Goal: Navigation & Orientation: Find specific page/section

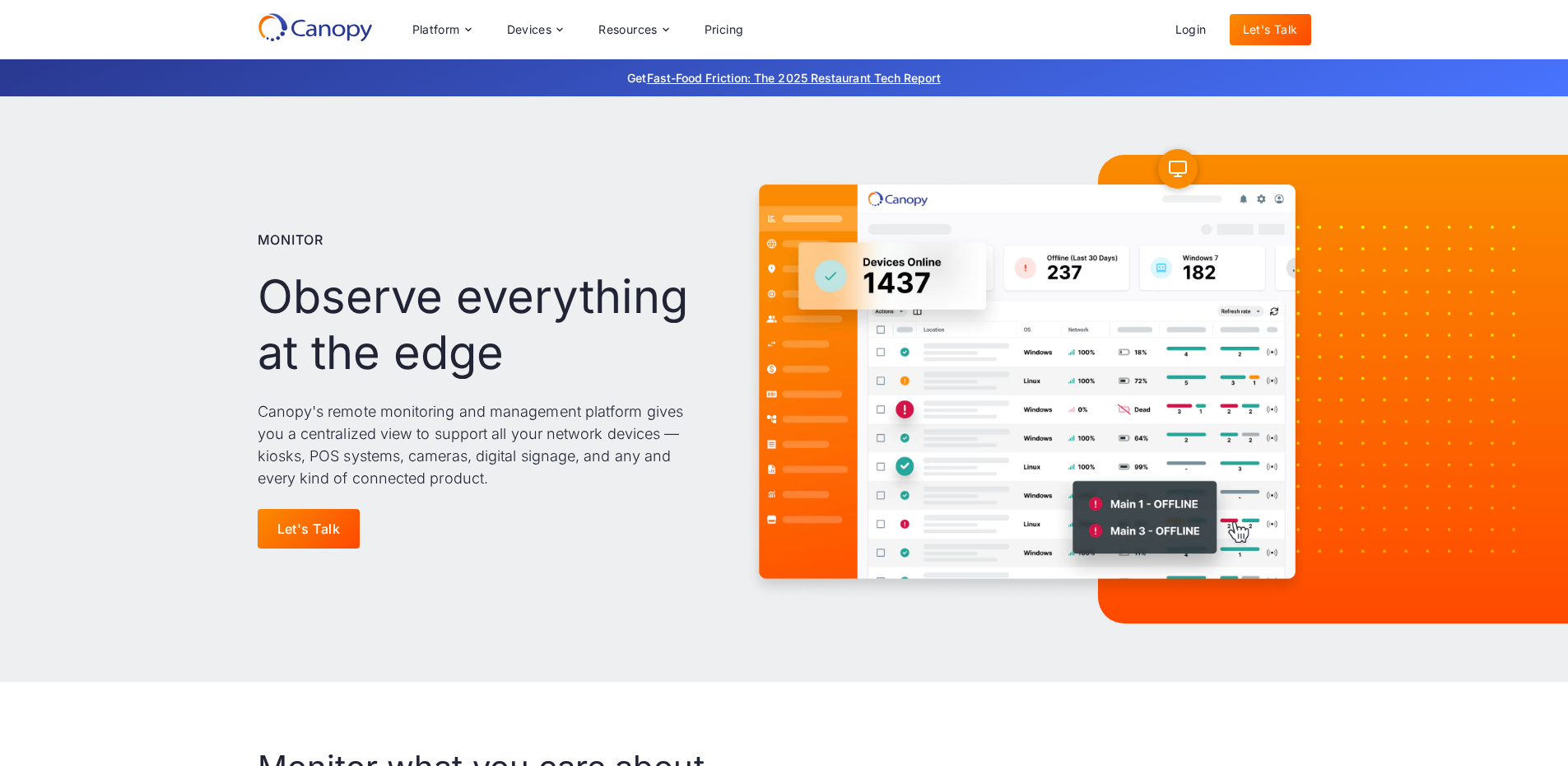
click at [349, 27] on icon at bounding box center [353, 31] width 13 height 17
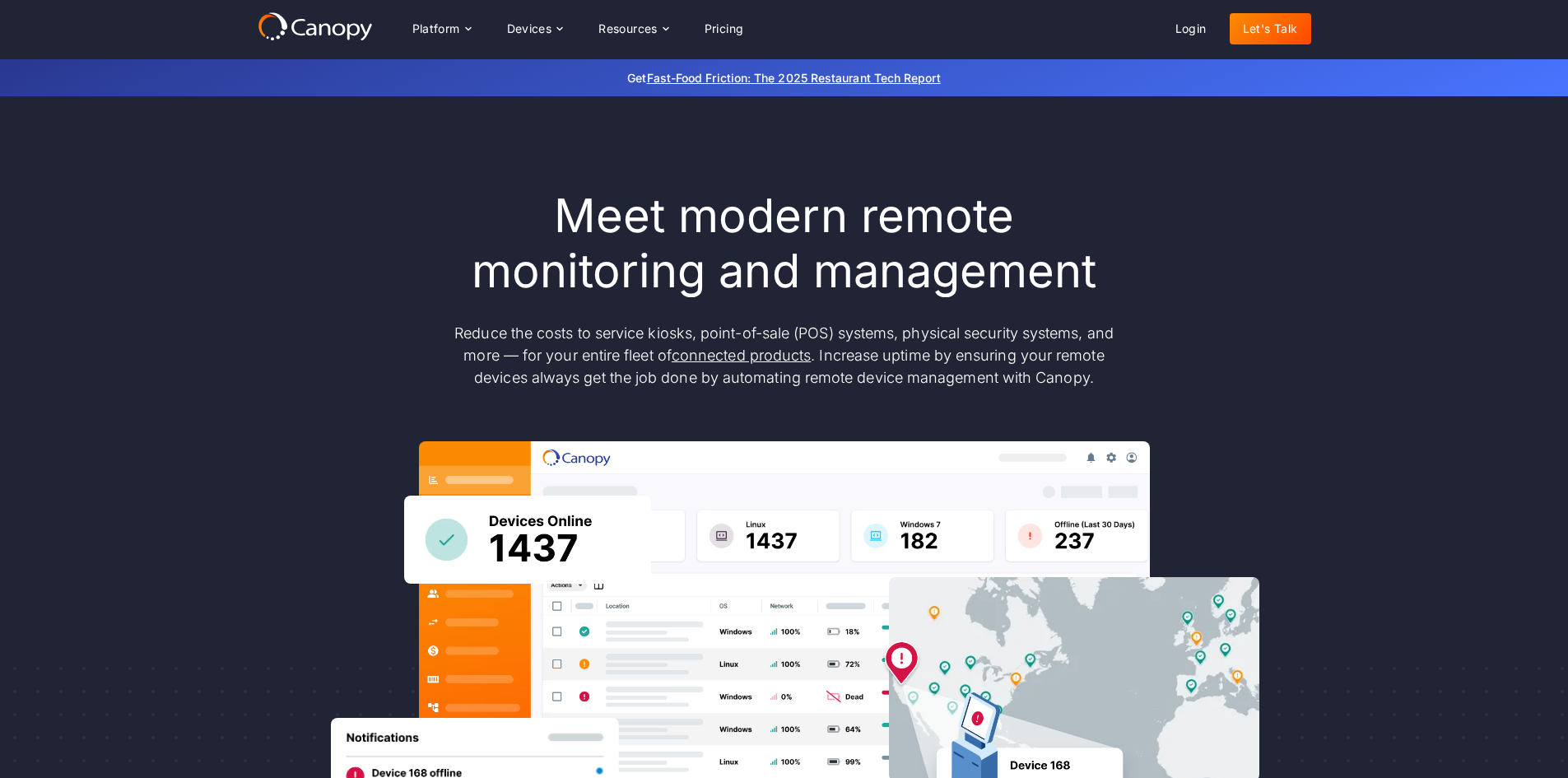
drag, startPoint x: 0, startPoint y: 0, endPoint x: 284, endPoint y: 138, distance: 315.8
click at [284, 138] on div "Meet modern remote monitoring and management Reduce the costs to service kiosks…" at bounding box center [784, 539] width 1054 height 887
click at [302, 32] on icon at bounding box center [315, 26] width 116 height 29
